Goal: Obtain resource: Download file/media

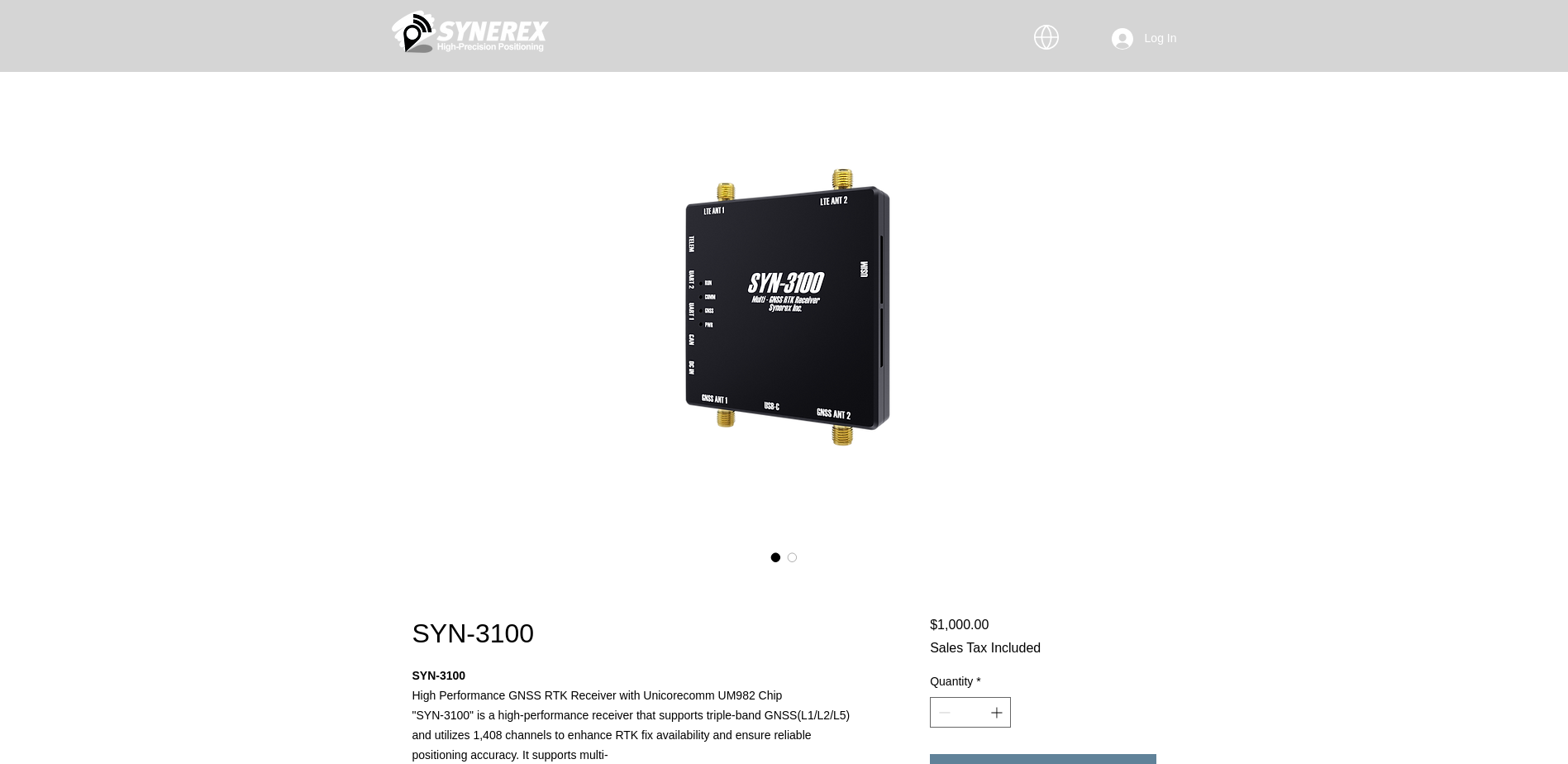
click at [1049, 41] on icon "#comp-m926bk21 svg [data-color="1"] {fill: #FFFFFF;}" at bounding box center [1046, 36] width 24 height 24
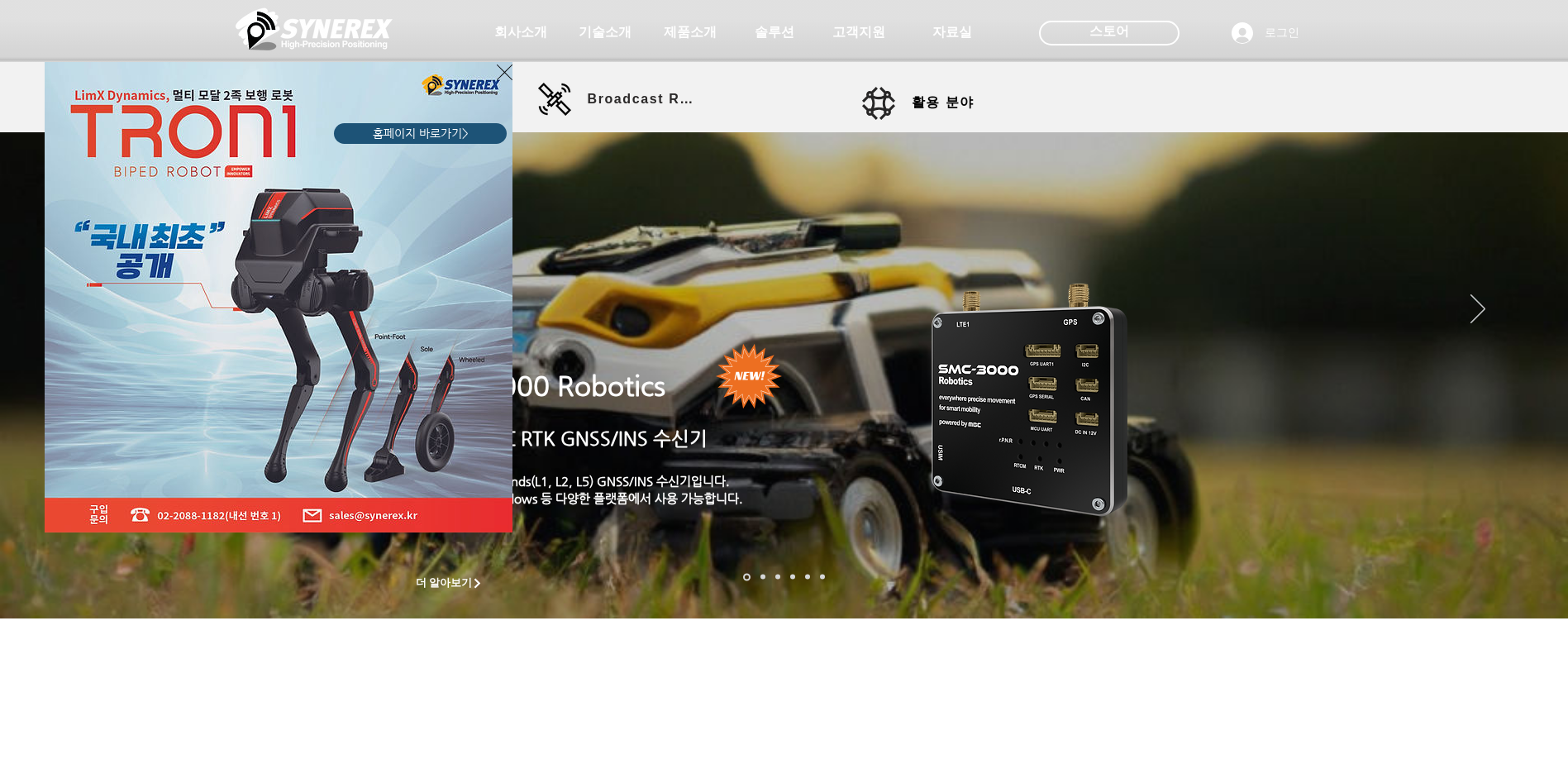
click at [505, 70] on icon "사이트로 돌아가기" at bounding box center [504, 72] width 15 height 21
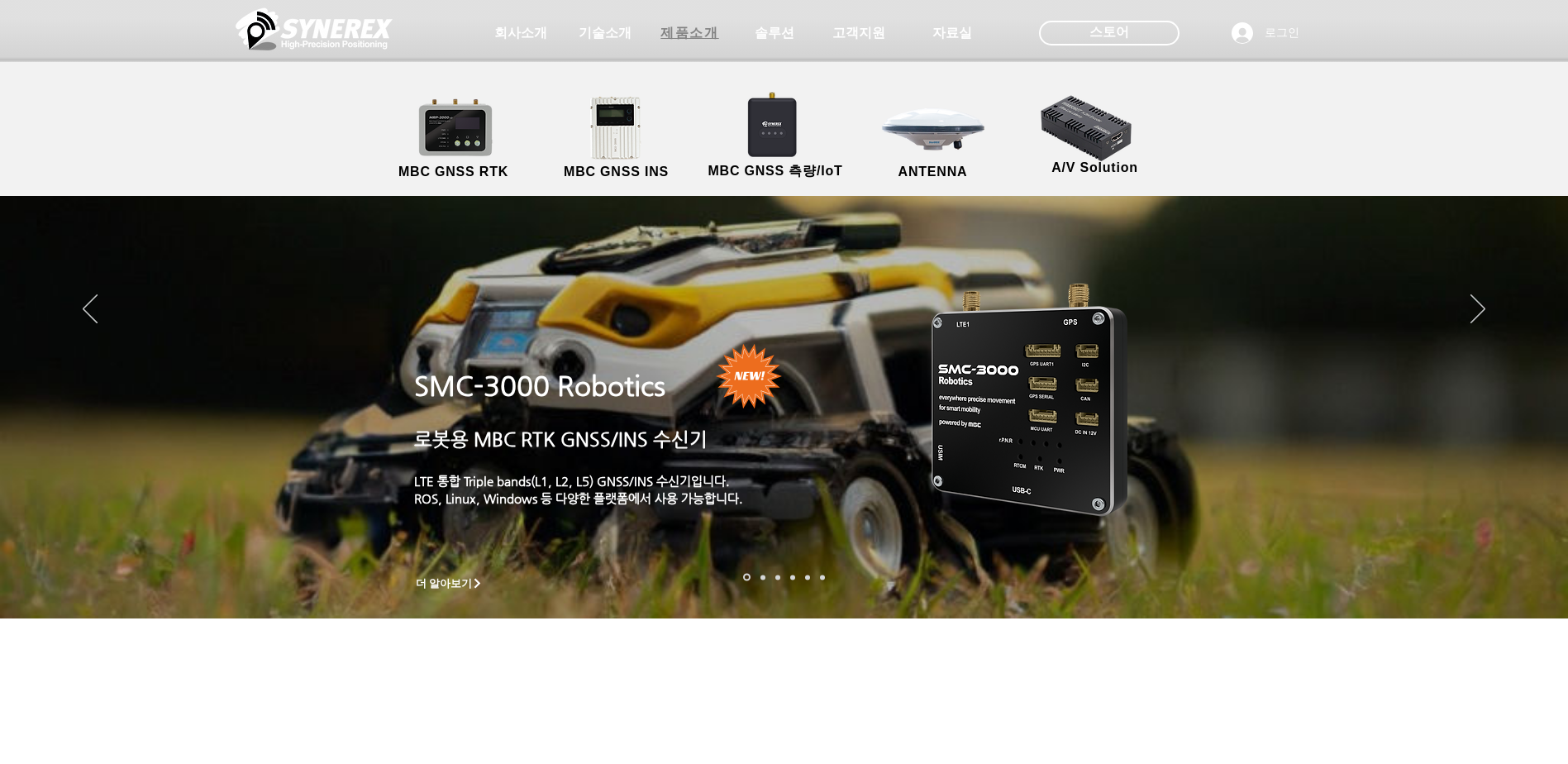
click at [698, 39] on span "제품소개" at bounding box center [689, 33] width 58 height 17
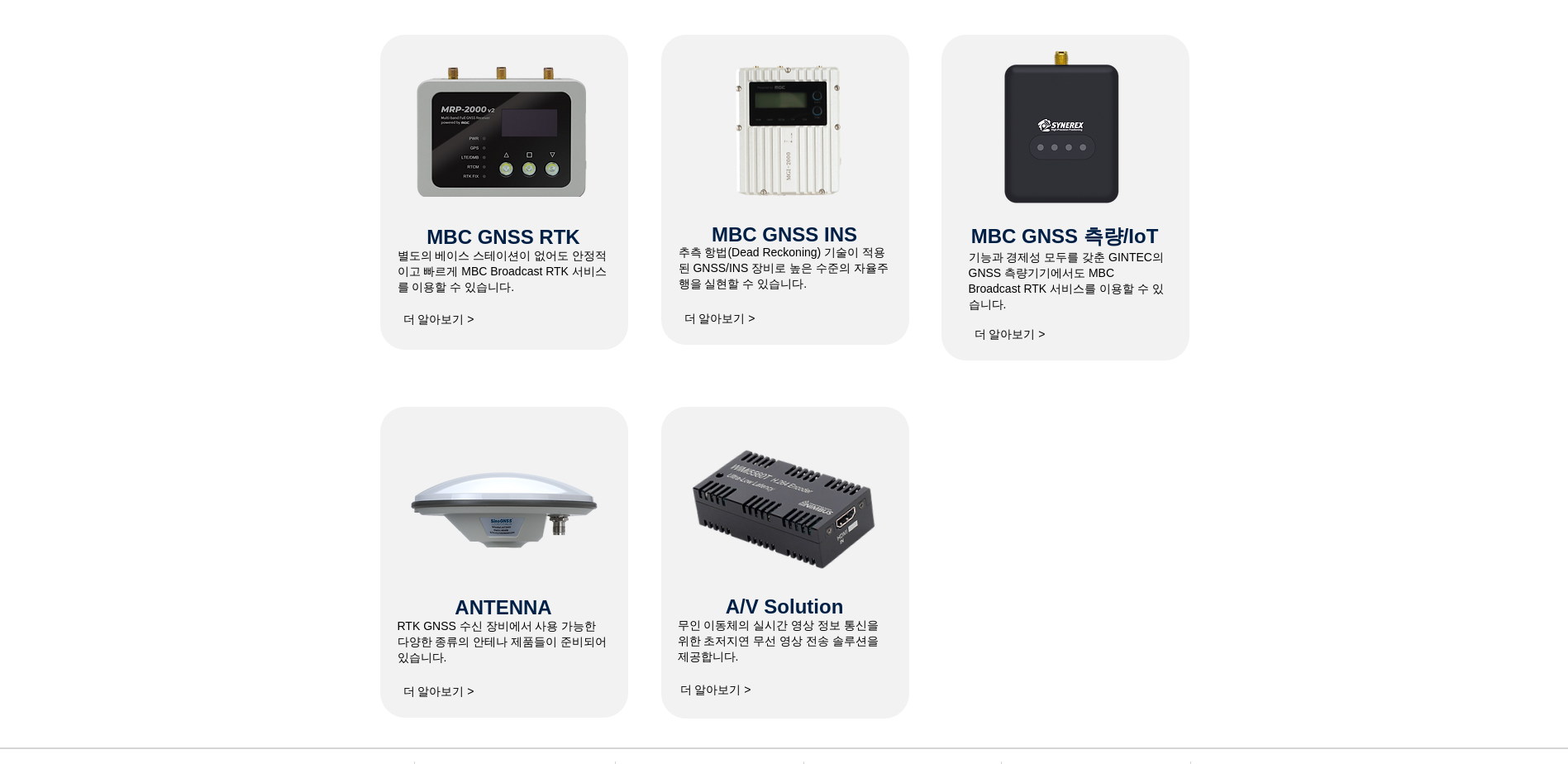
scroll to position [751, 0]
click at [516, 238] on span "MBC GNSS RTK" at bounding box center [502, 238] width 153 height 23
click at [515, 153] on img at bounding box center [503, 130] width 176 height 135
click at [424, 322] on span "더 알아보기 >" at bounding box center [439, 320] width 71 height 15
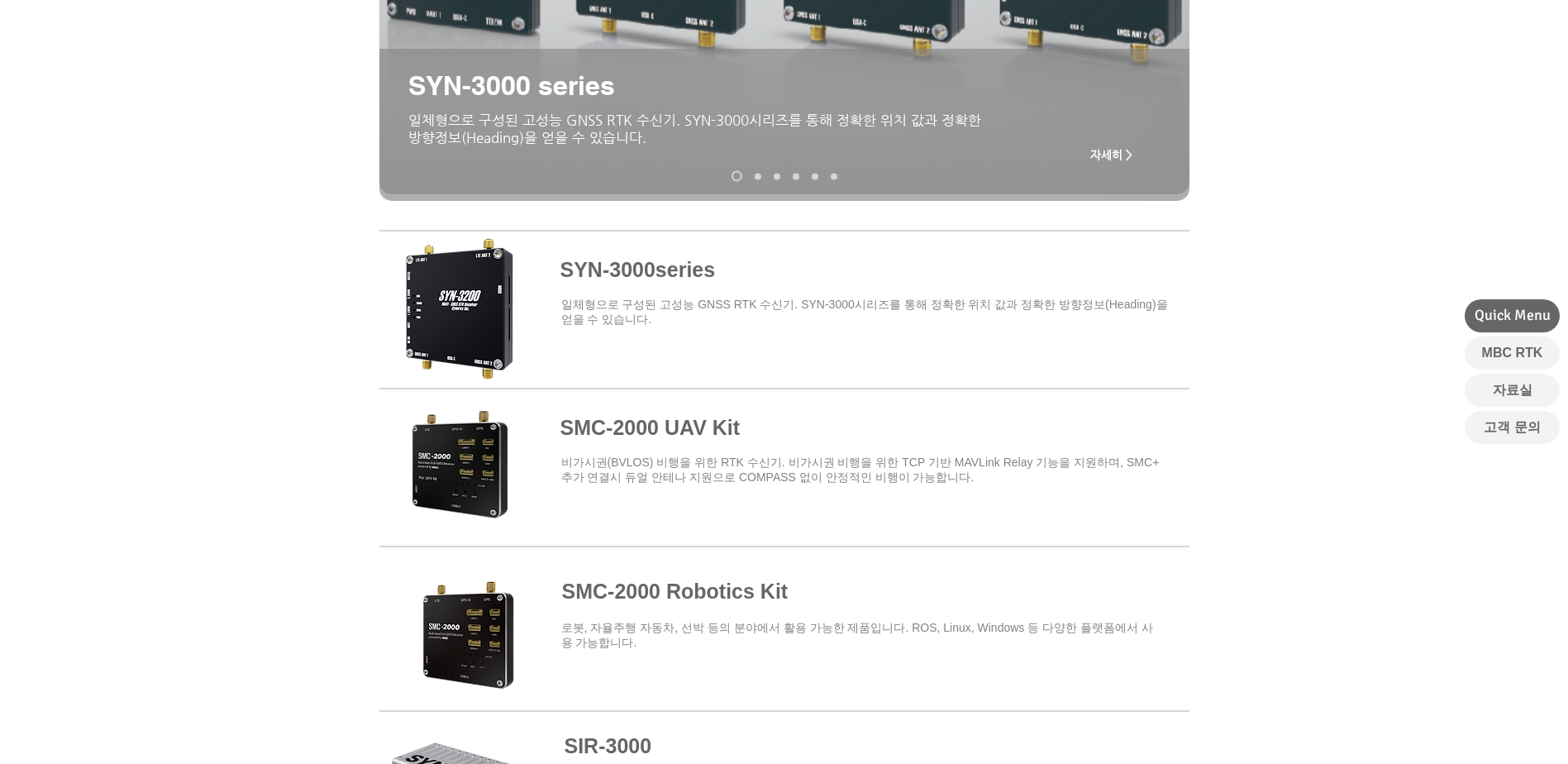
click at [673, 265] on span at bounding box center [784, 306] width 810 height 144
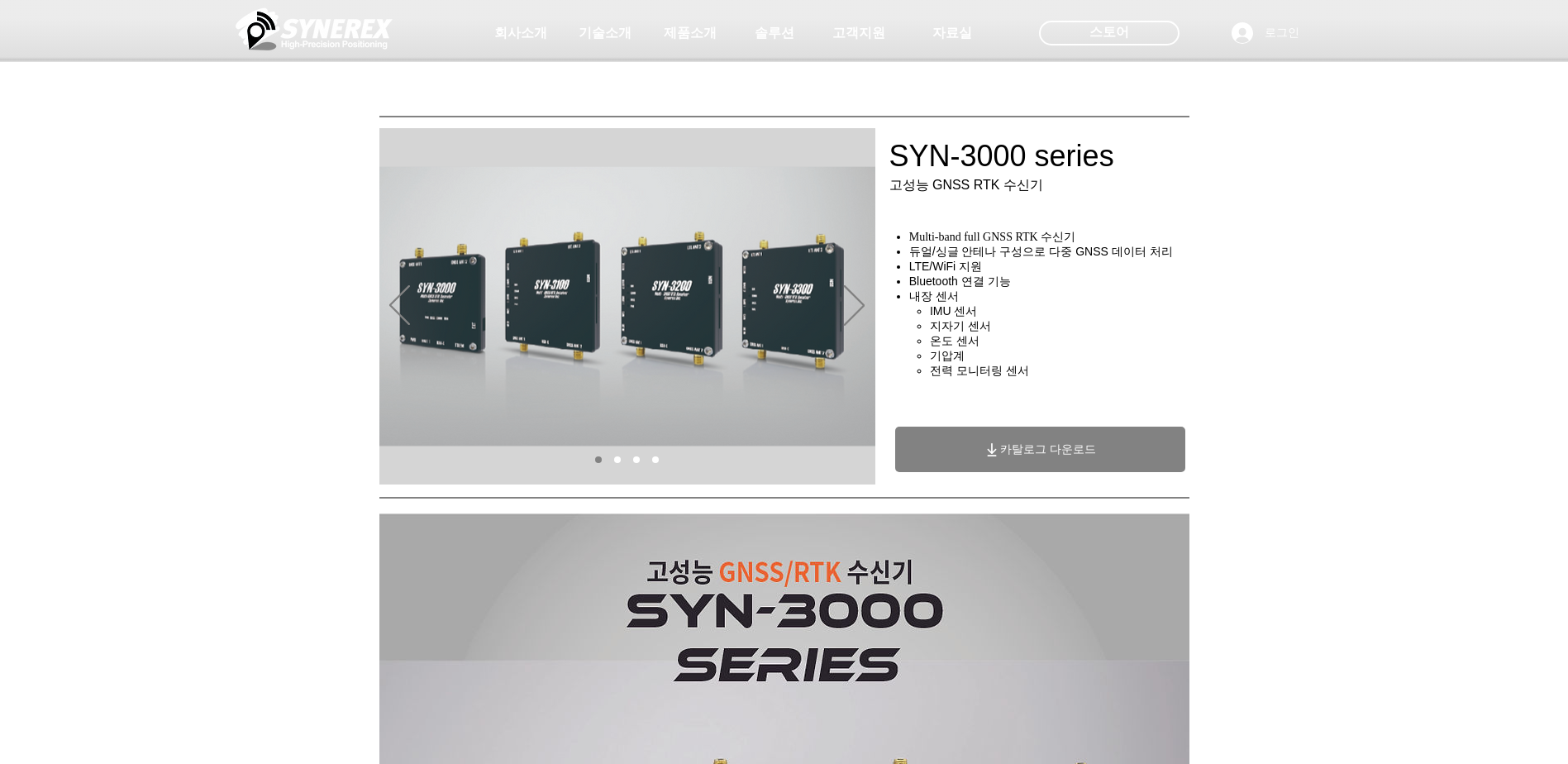
click at [1031, 454] on span "카탈로그 다운로드" at bounding box center [1048, 450] width 96 height 15
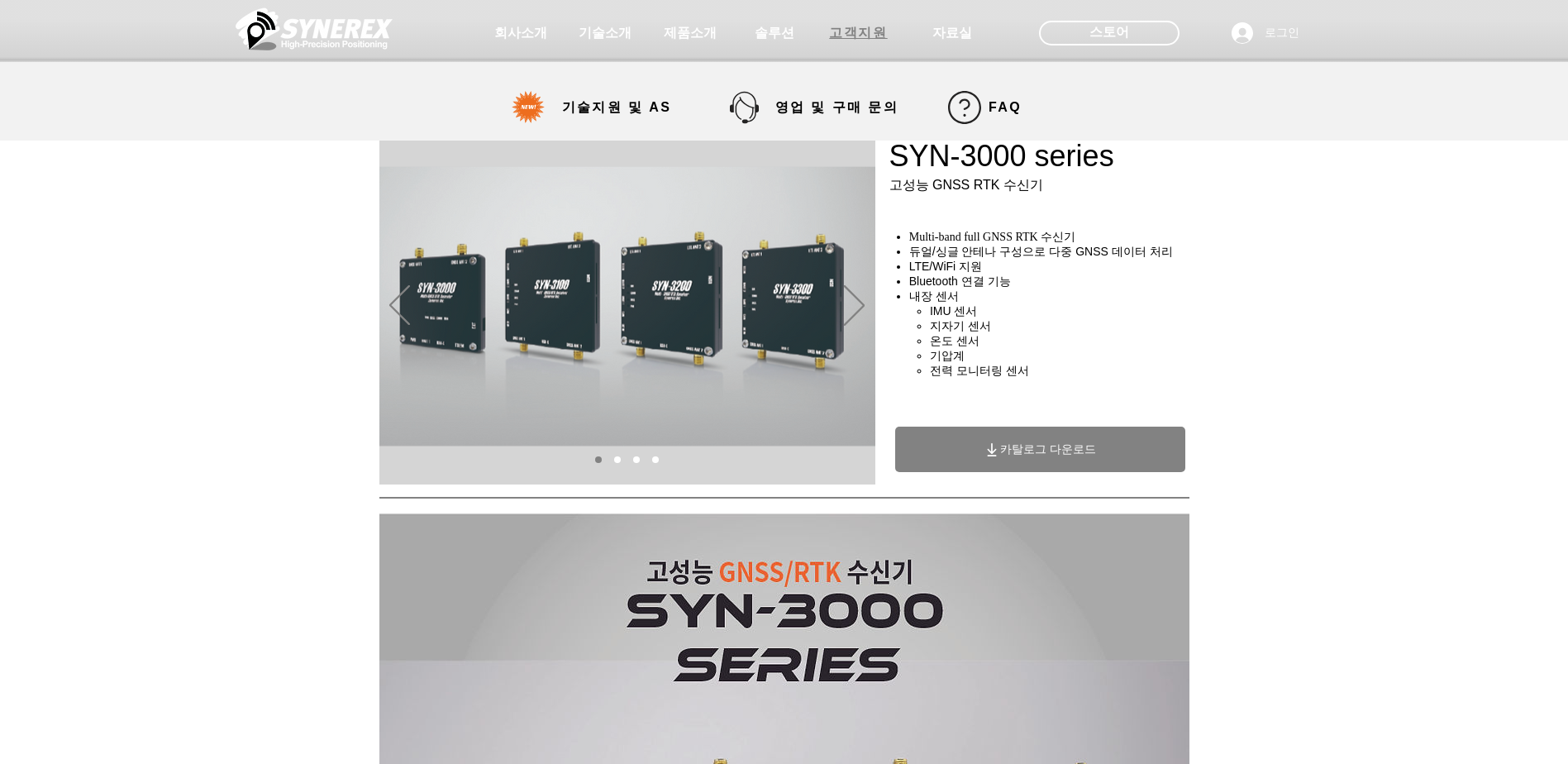
click at [864, 33] on span "고객지원" at bounding box center [858, 33] width 58 height 17
click at [635, 112] on span "기술지원 및 AS" at bounding box center [617, 107] width 110 height 17
select select "******"
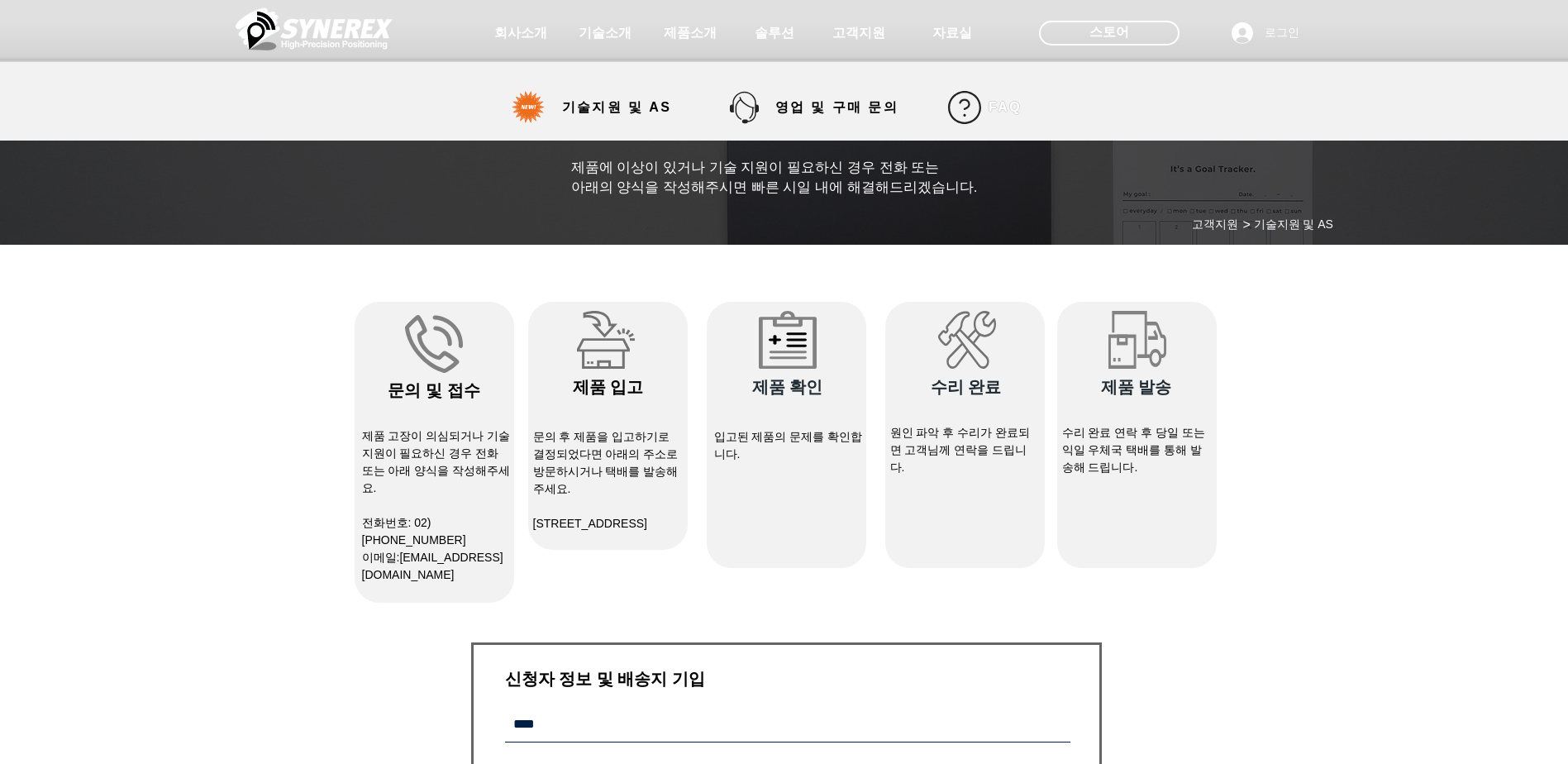
click at [994, 112] on span "FAQ" at bounding box center [1005, 107] width 33 height 15
click at [959, 40] on span "자료실" at bounding box center [951, 33] width 44 height 17
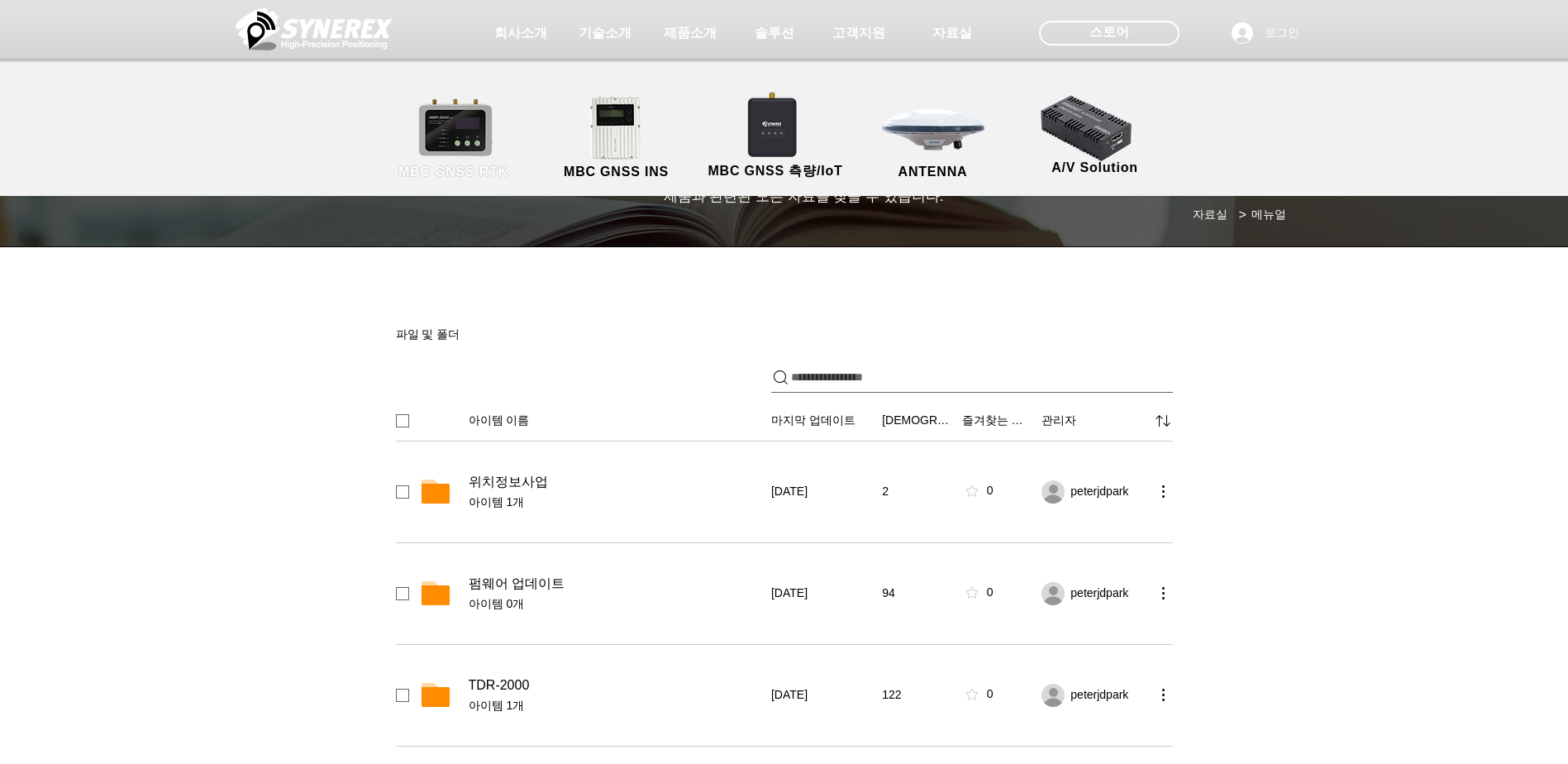
click at [450, 133] on link "MBC GNSS RTK" at bounding box center [453, 139] width 149 height 87
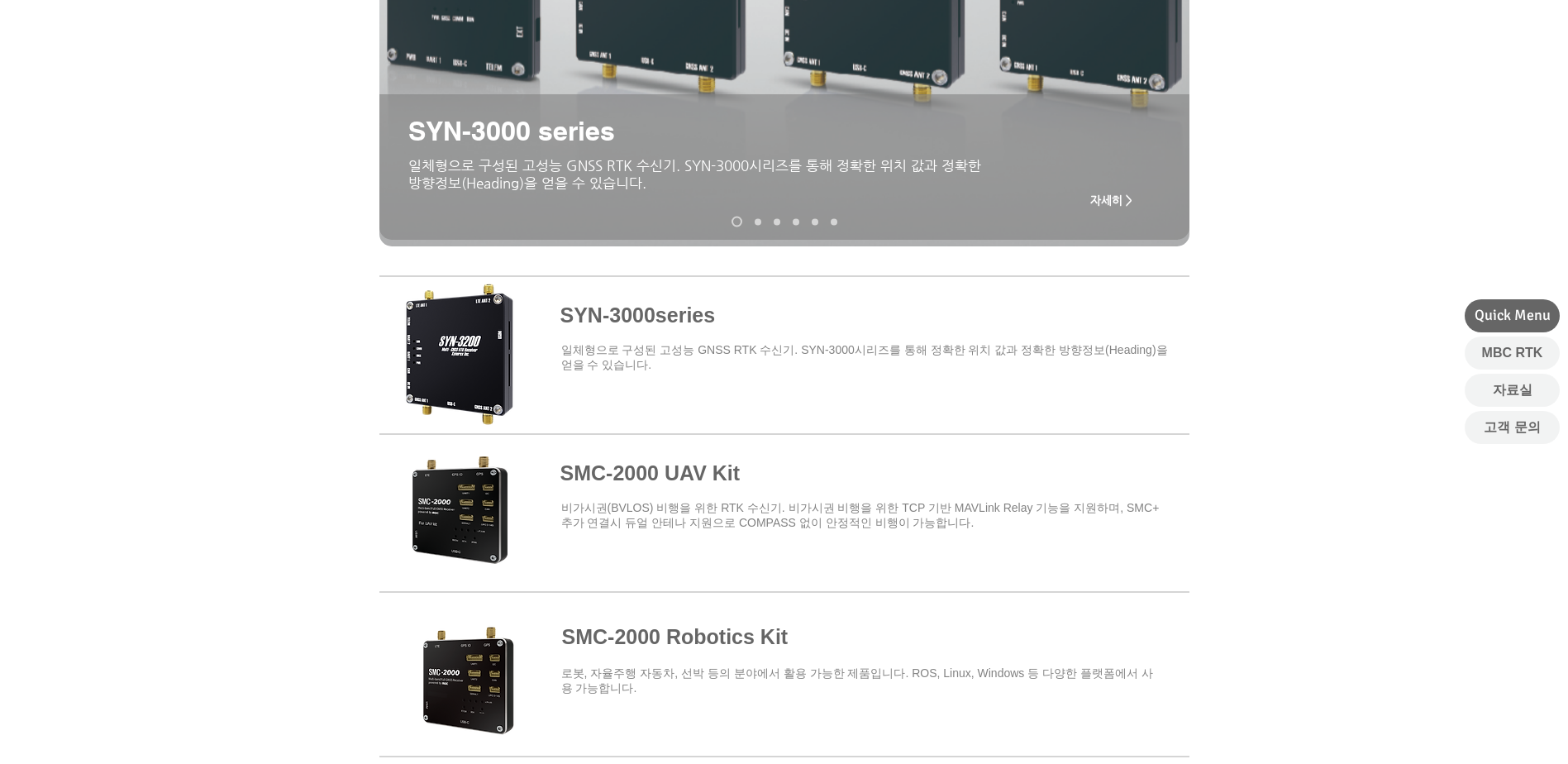
scroll to position [392, 0]
click at [642, 143] on p "SYN-3000 series" at bounding box center [541, 131] width 265 height 33
click at [642, 313] on span at bounding box center [784, 350] width 810 height 144
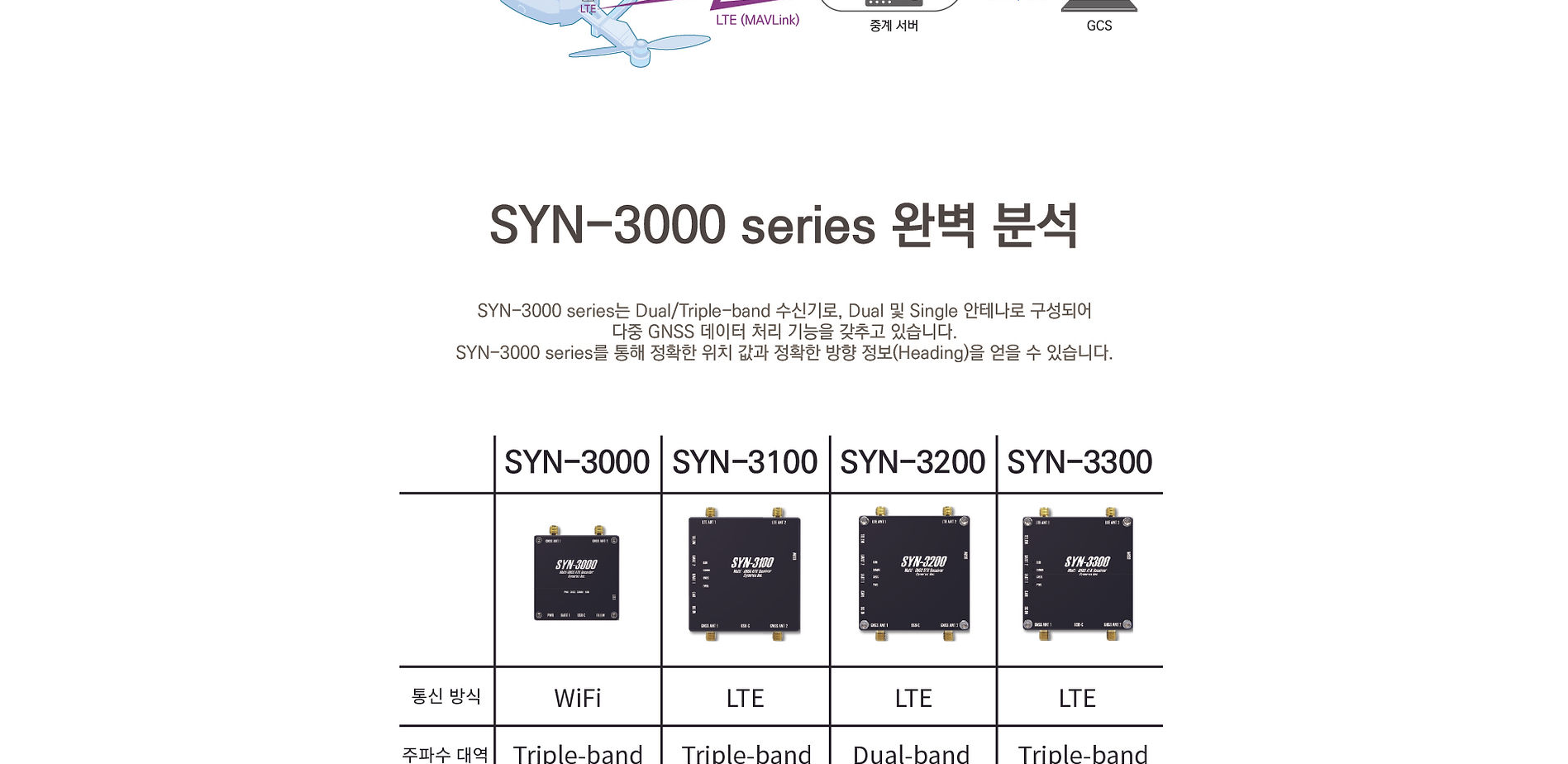
scroll to position [2563, 0]
